Goal: Check status: Check status

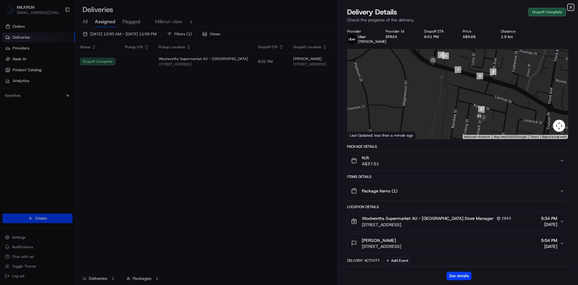
click at [569, 9] on icon "button" at bounding box center [571, 7] width 5 height 5
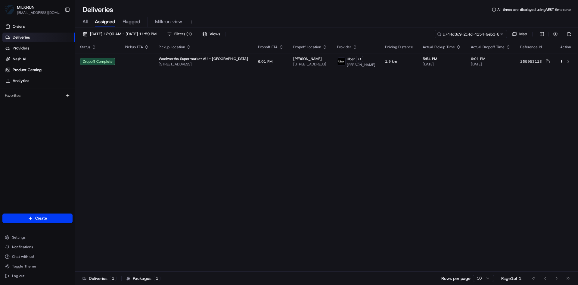
click at [478, 33] on input "c744d3c9-2c4d-4154-9eb3-8329b6eb73f4" at bounding box center [471, 34] width 72 height 8
paste input "6649048d-cd58-4451-b25d-3f888c6b8c92"
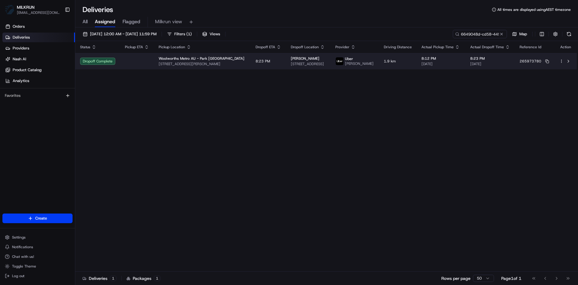
click at [263, 65] on td "8:23 PM" at bounding box center [268, 61] width 35 height 16
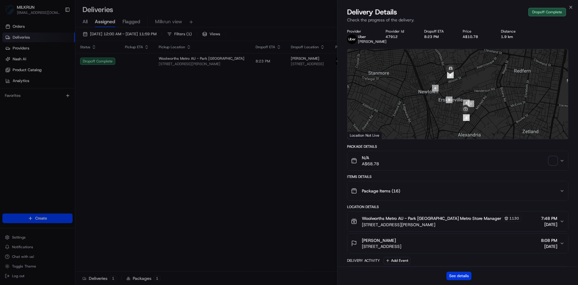
click at [454, 275] on button "See details" at bounding box center [459, 275] width 25 height 8
click at [570, 6] on icon "button" at bounding box center [571, 7] width 5 height 5
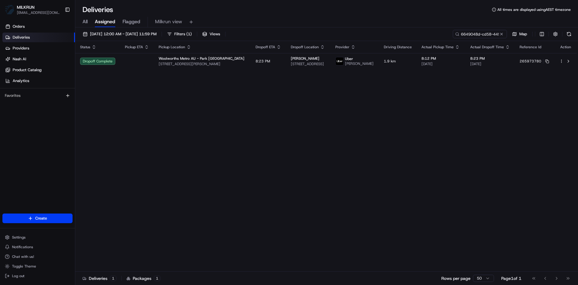
click at [484, 29] on div "22/08/2025 12:00 AM - 29/08/2025 11:59 PM Filters ( 1 ) Views 6649048d-cd58-445…" at bounding box center [326, 156] width 503 height 258
click at [478, 33] on input "6649048d-cd58-4451-b25d-3f888c6b8c92" at bounding box center [471, 34] width 72 height 8
paste input "9e1cb61e-22ef-44c1-9009-460877e42a99"
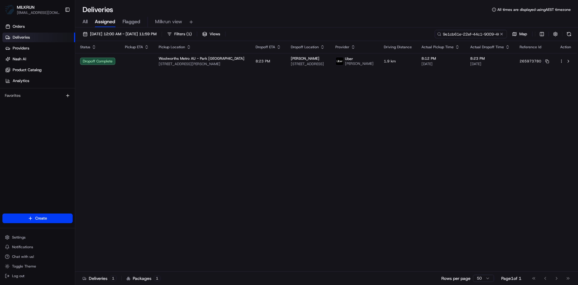
scroll to position [0, 29]
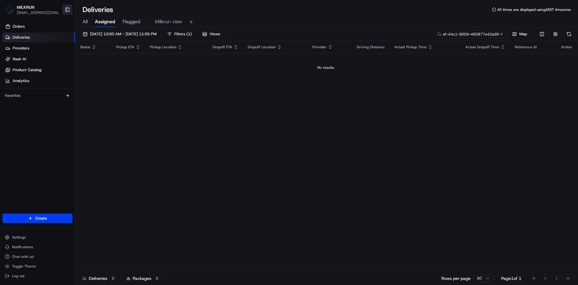
type input "9e1cb61e-22ef-44c1-9009-460877e42a99"
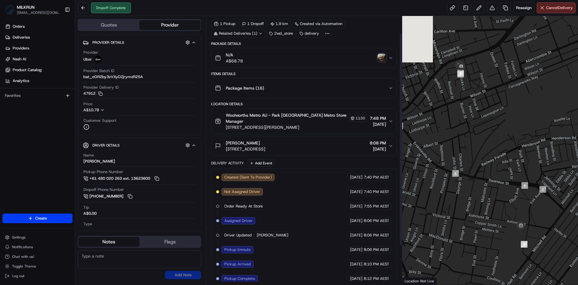
scroll to position [71, 0]
